Goal: Check status: Check status

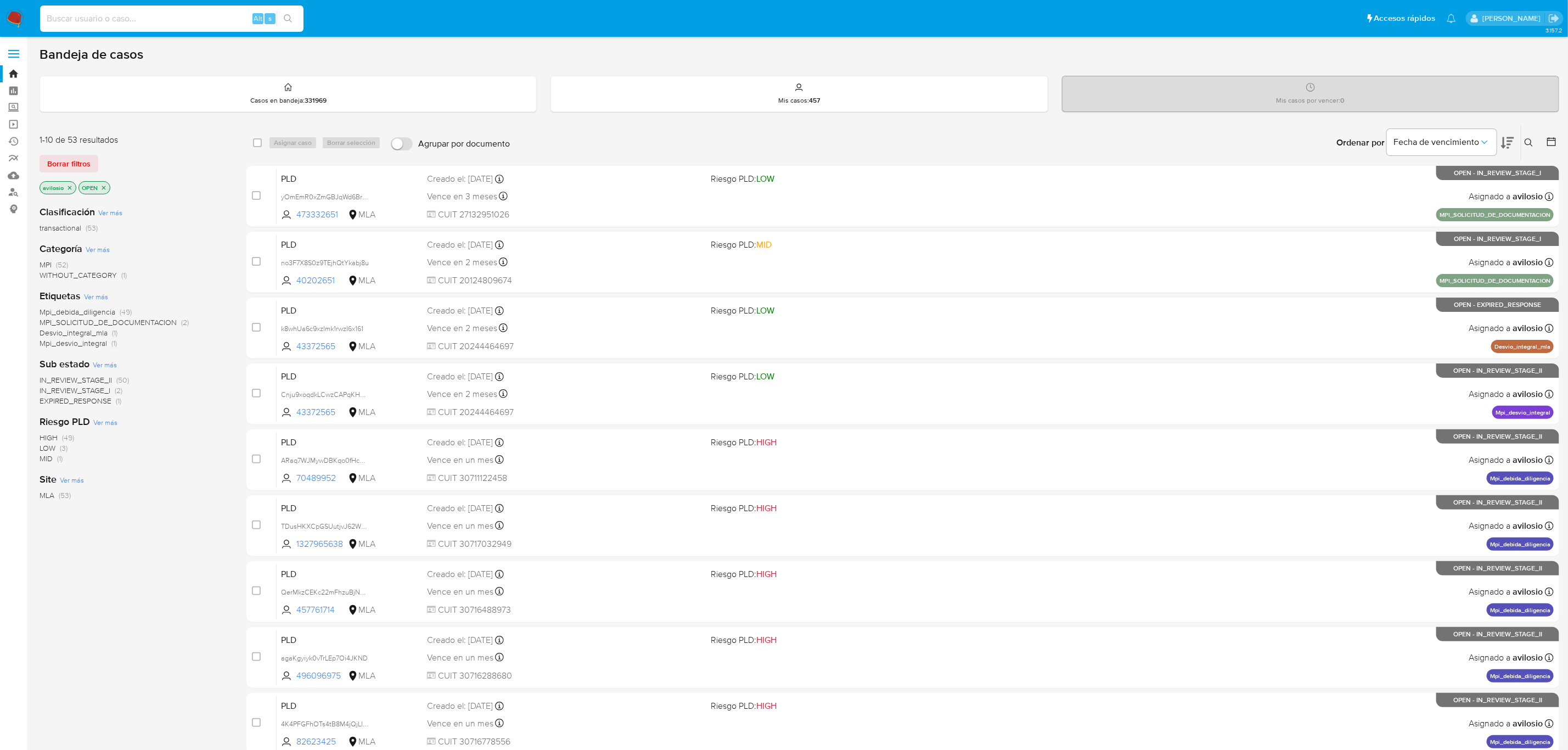
click at [190, 19] on input at bounding box center [172, 19] width 264 height 14
paste input "473332651"
type input "473332651"
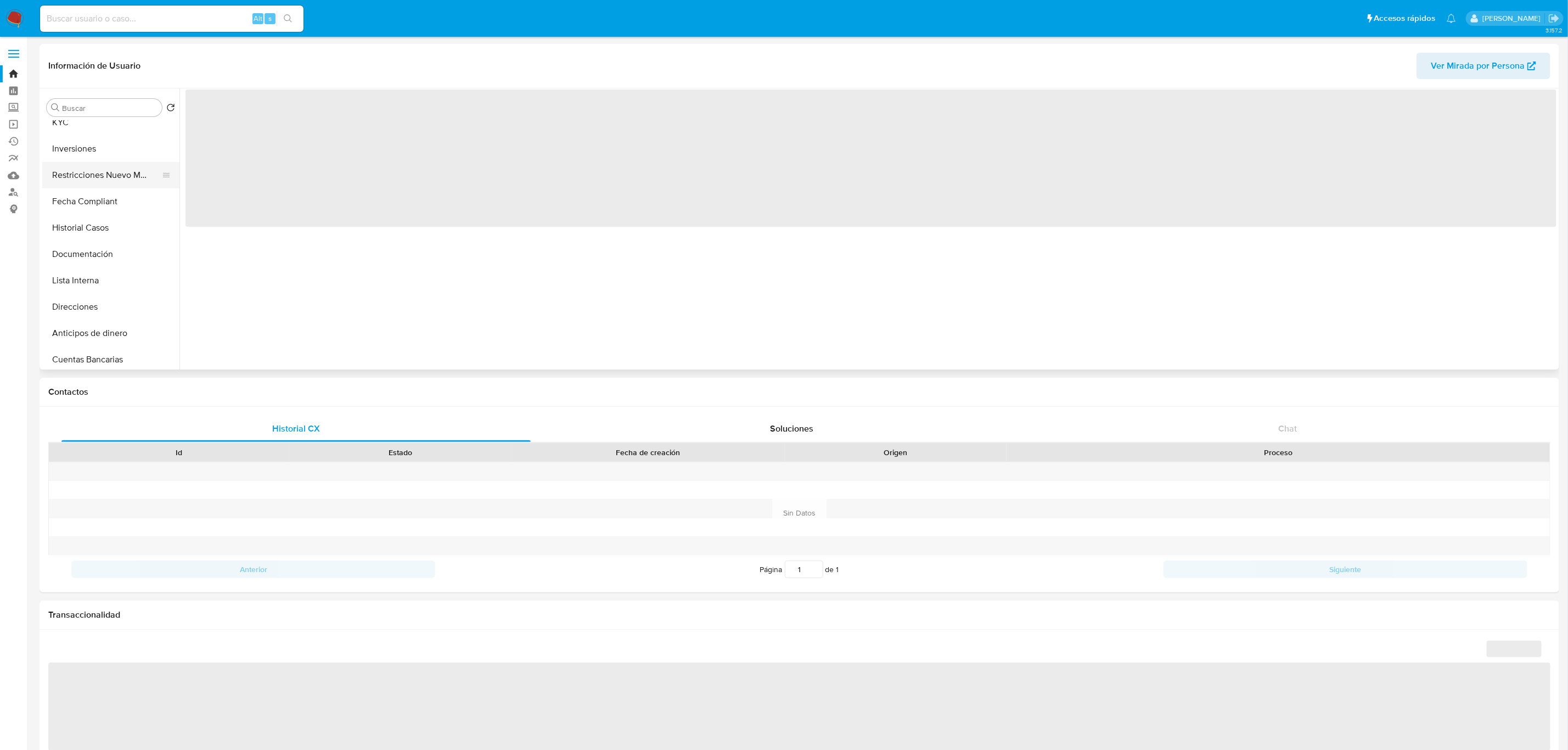
scroll to position [82, 0]
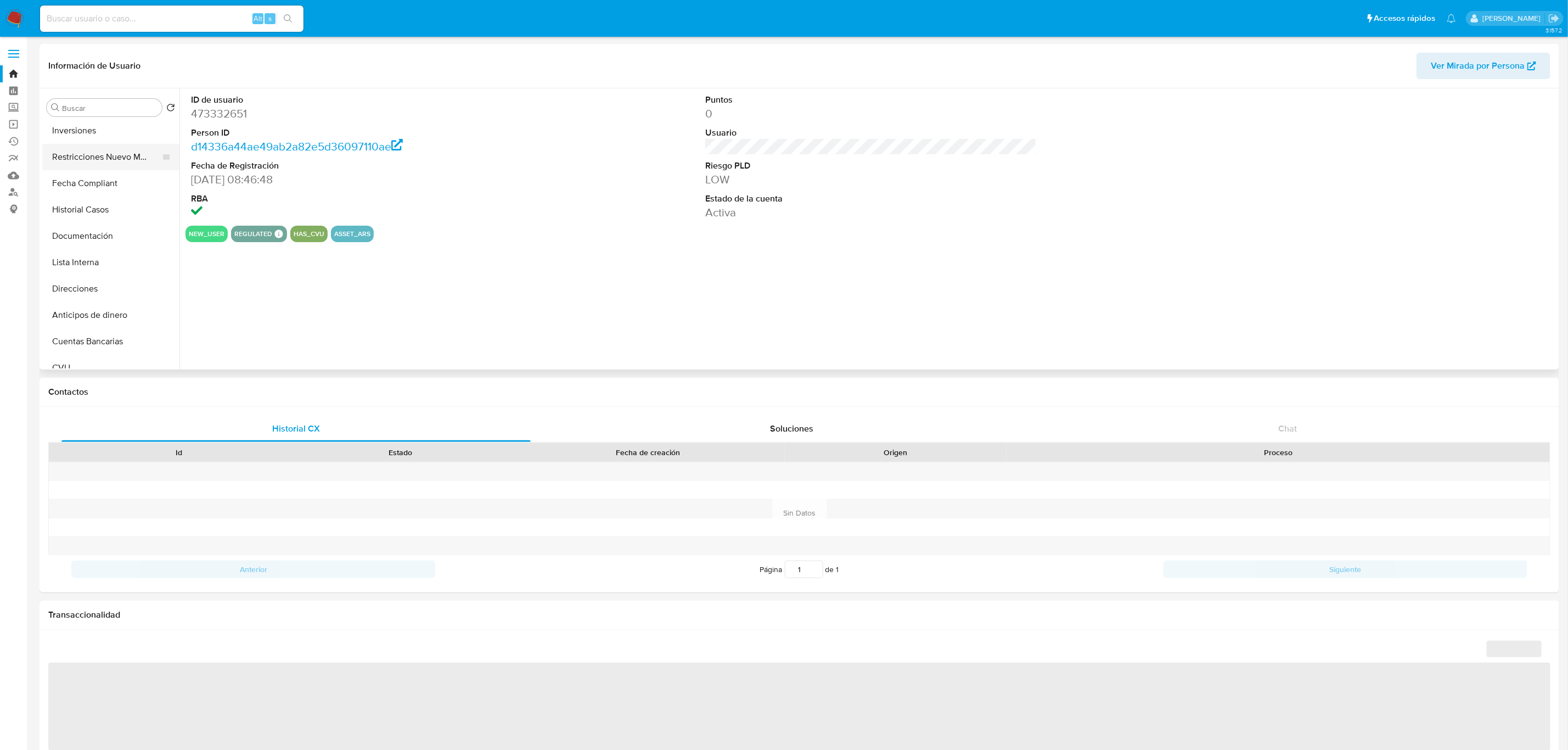
click at [109, 153] on button "Restricciones Nuevo Mundo" at bounding box center [106, 157] width 128 height 27
select select "10"
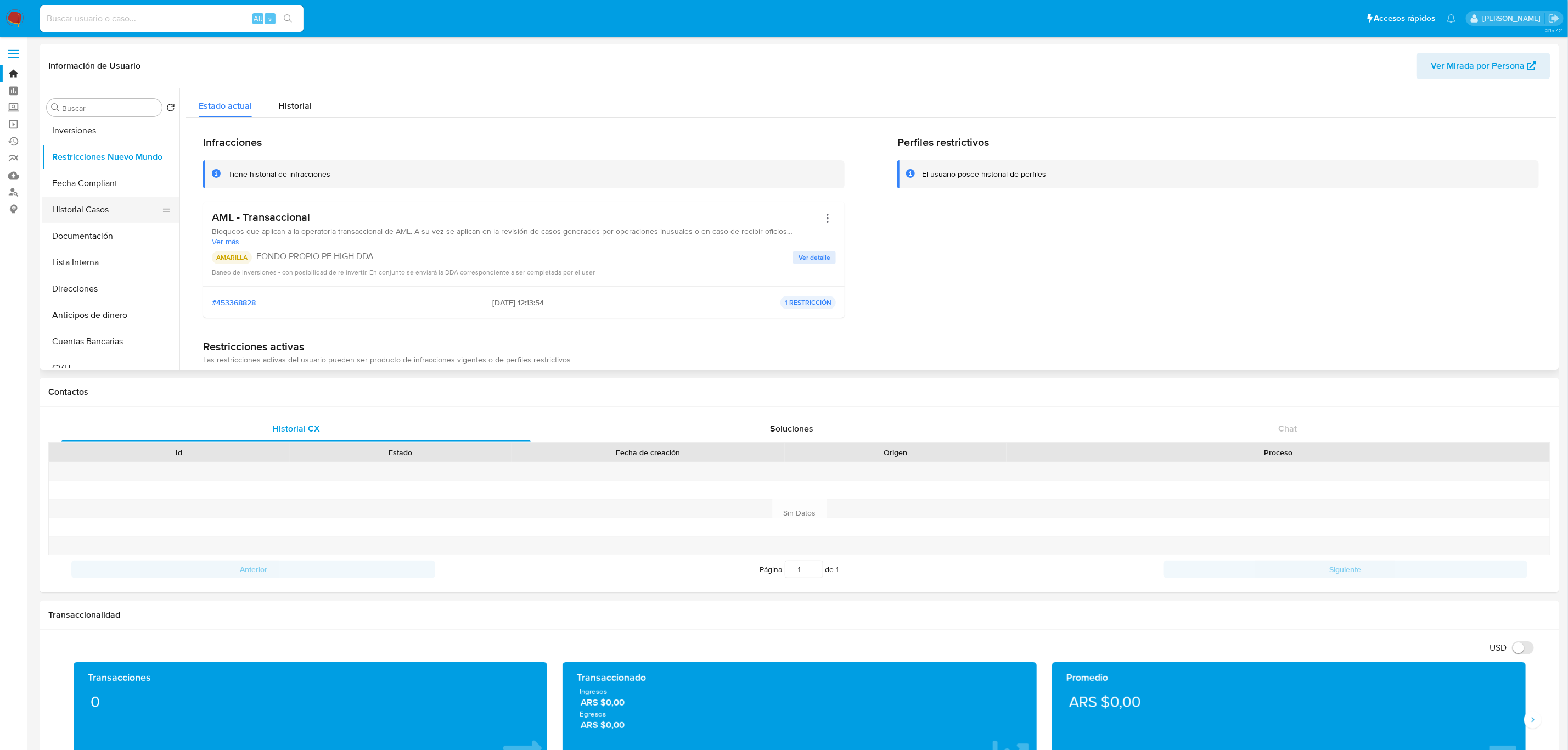
scroll to position [0, 0]
click at [94, 184] on button "KYC" at bounding box center [106, 186] width 128 height 27
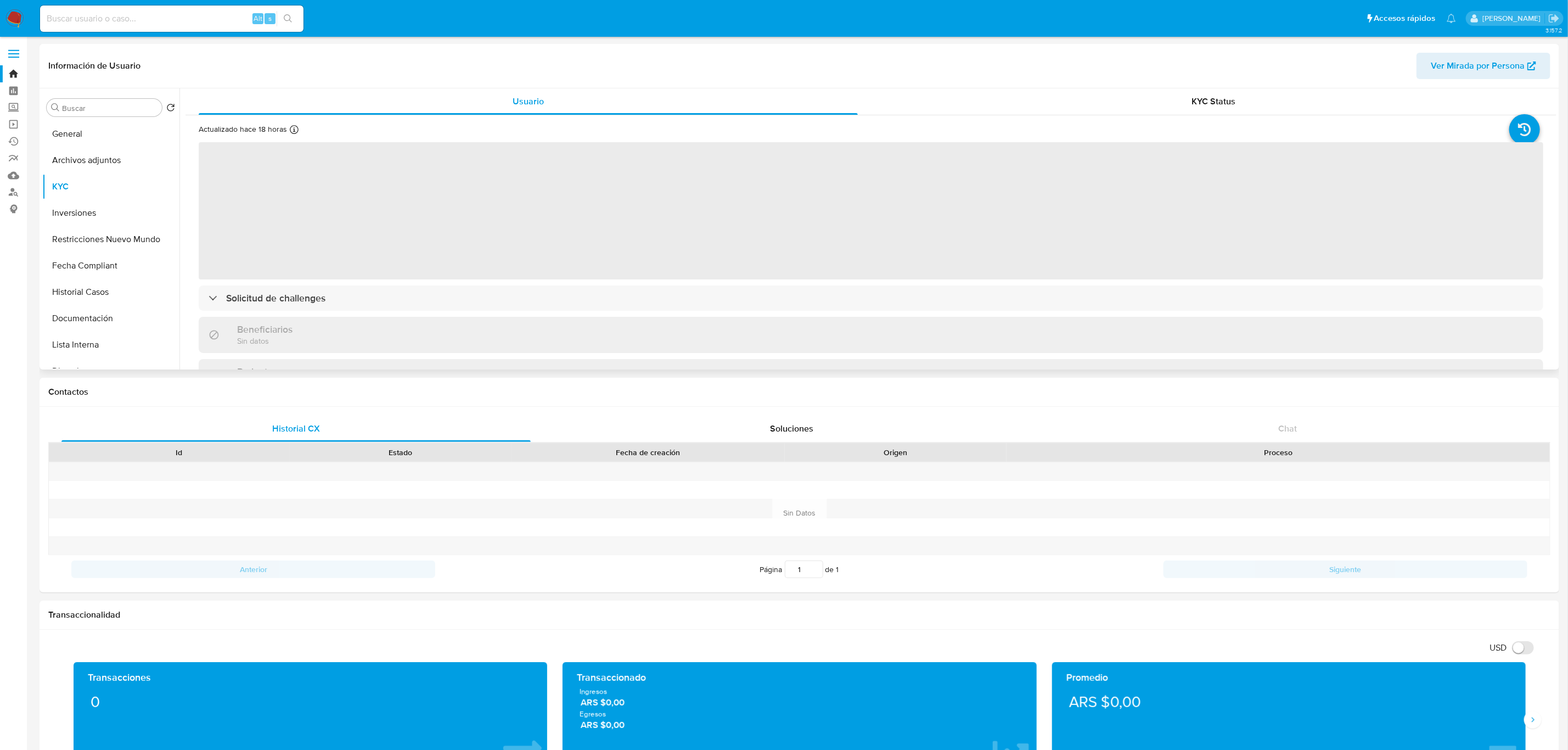
click at [1146, 87] on div "Información de Usuario Ver Mirada por Persona" at bounding box center [799, 66] width 1519 height 44
click at [1161, 101] on div "KYC Status" at bounding box center [1214, 101] width 659 height 27
